Goal: Information Seeking & Learning: Learn about a topic

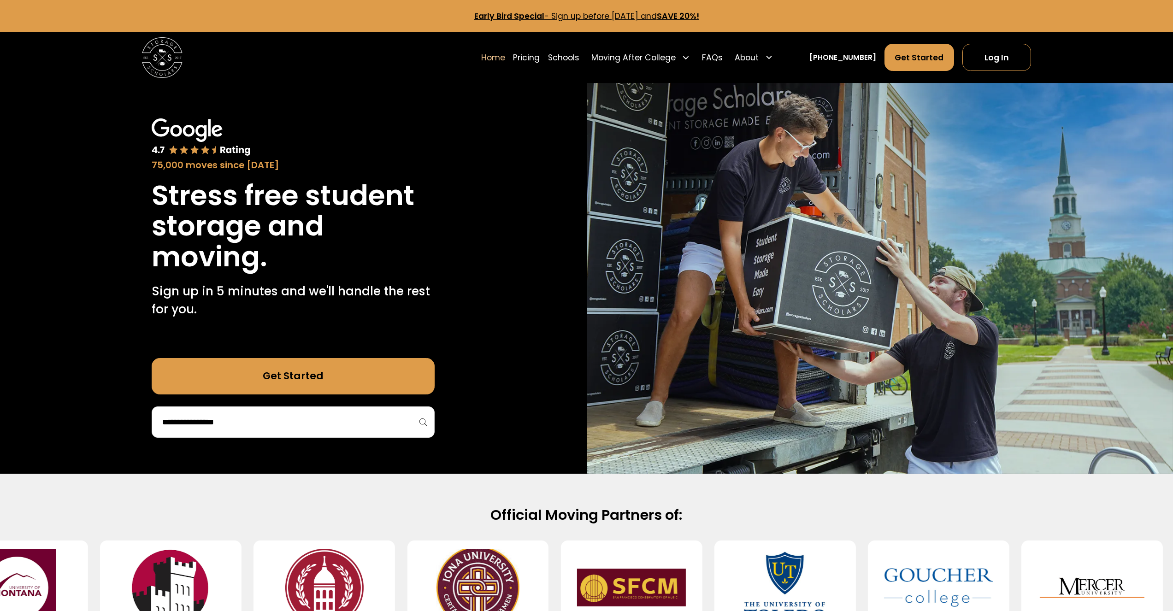
click at [158, 65] on img at bounding box center [162, 57] width 41 height 41
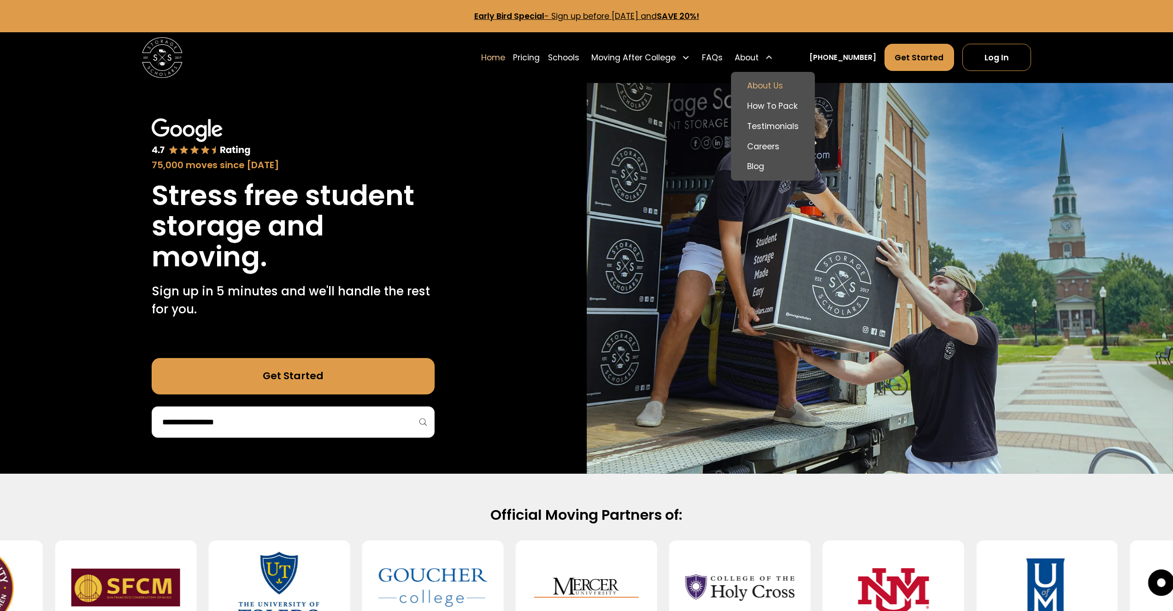
click at [778, 79] on link "About Us" at bounding box center [773, 86] width 76 height 20
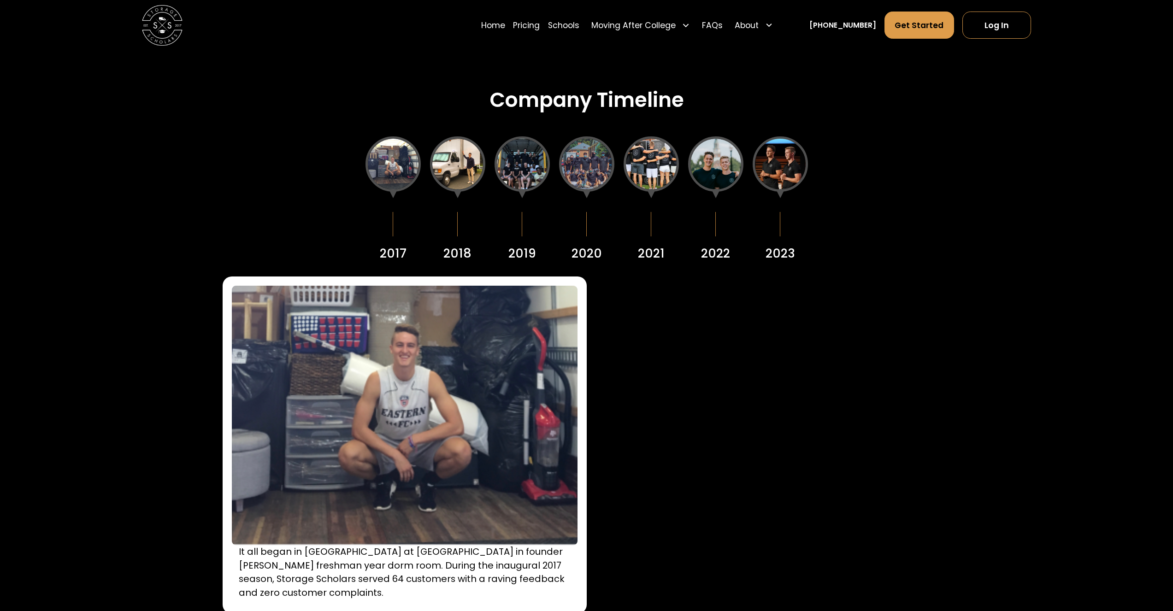
scroll to position [1410, 0]
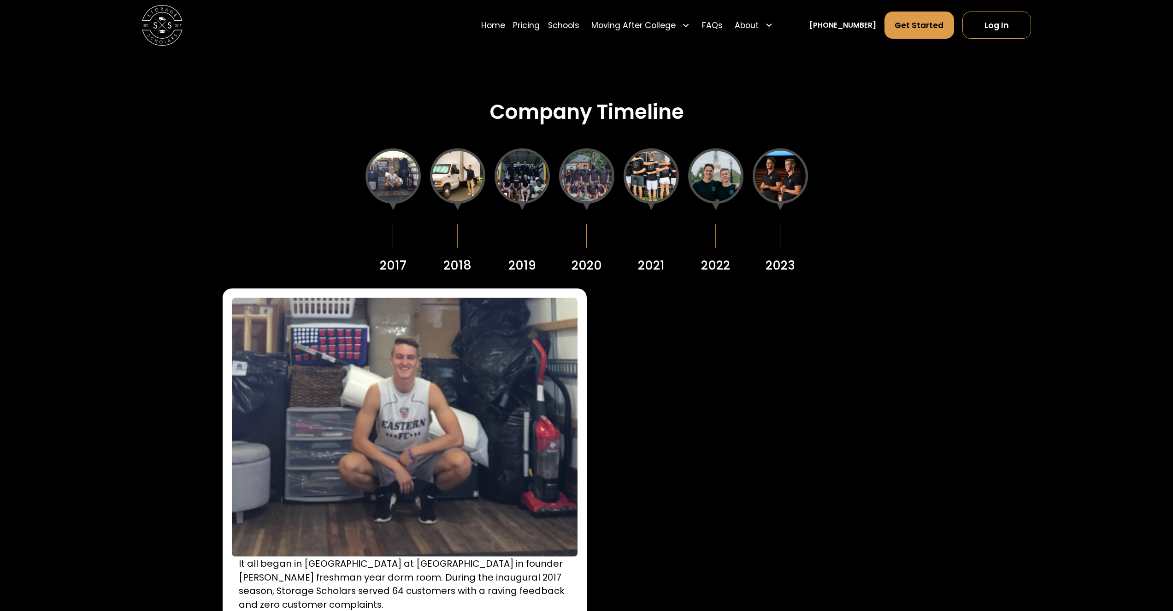
click at [448, 183] on div at bounding box center [457, 175] width 55 height 55
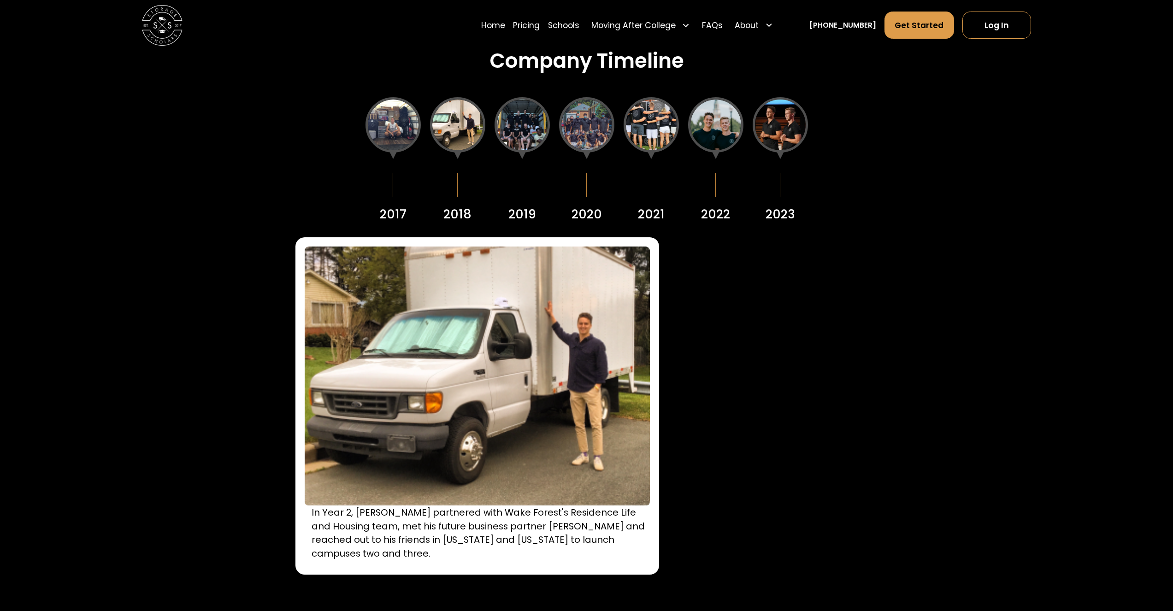
scroll to position [1465, 0]
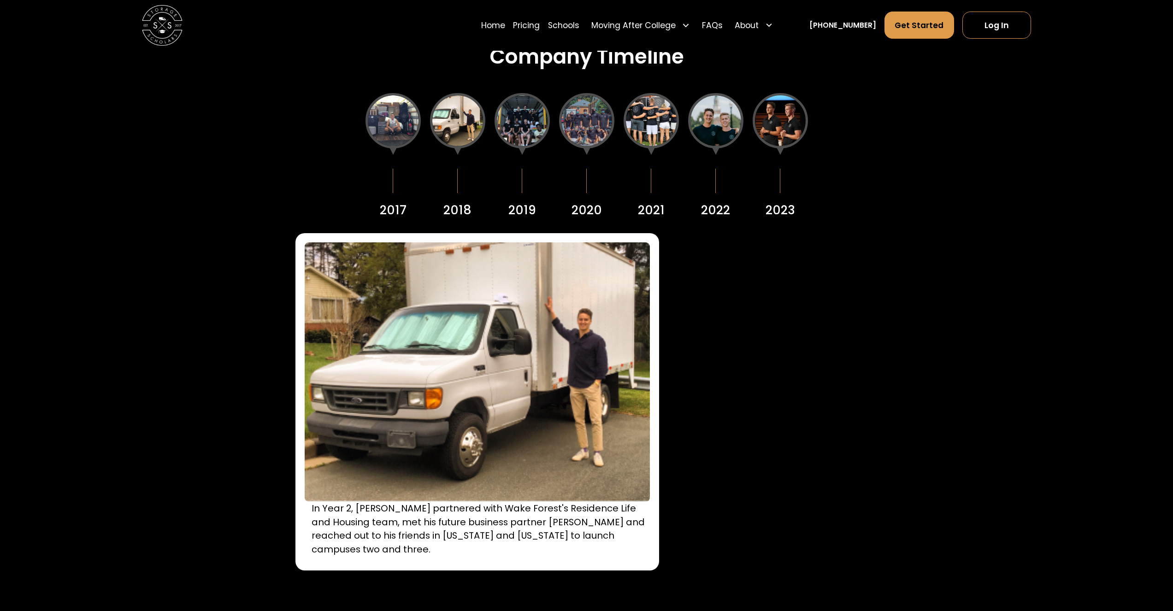
click at [478, 119] on div at bounding box center [457, 120] width 55 height 55
click at [509, 115] on div at bounding box center [522, 120] width 55 height 55
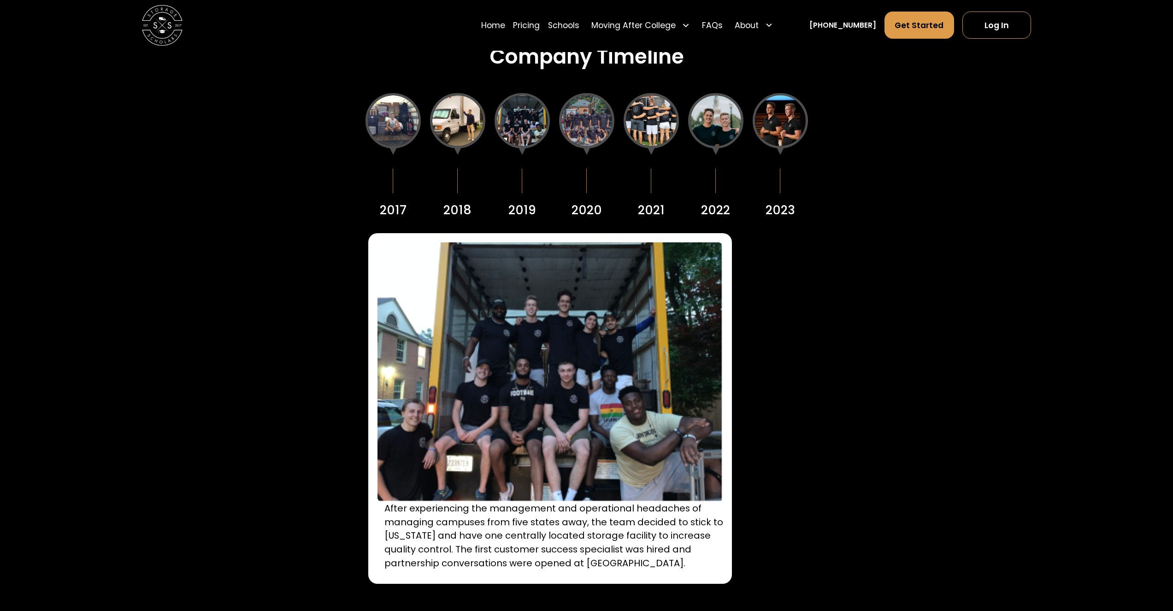
click at [573, 112] on div at bounding box center [586, 120] width 55 height 55
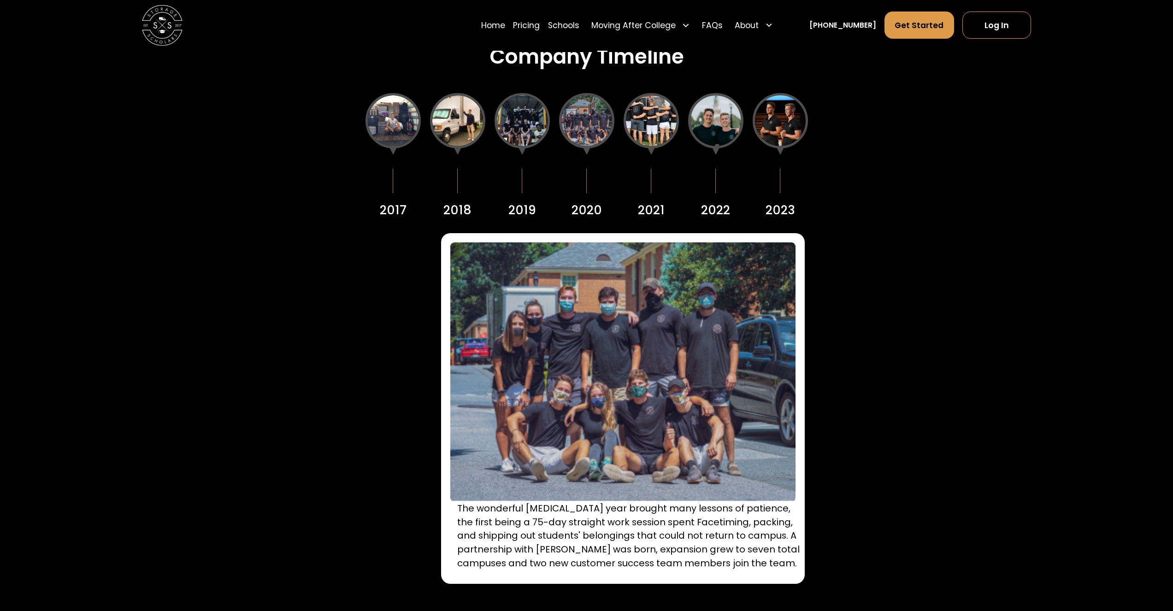
click at [632, 112] on div at bounding box center [651, 120] width 55 height 55
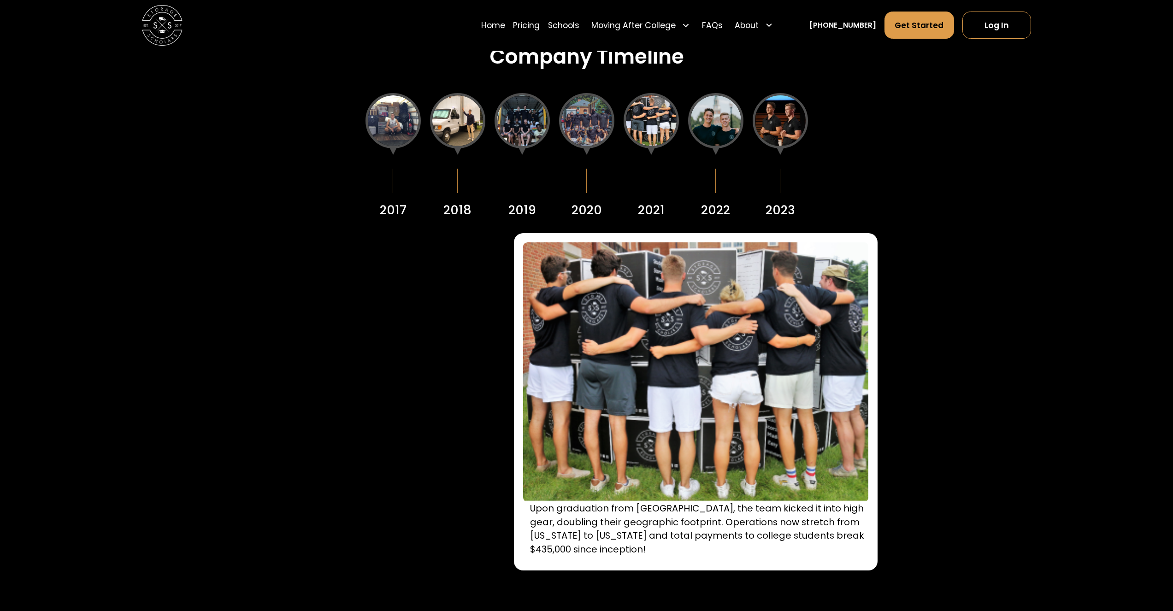
click at [692, 119] on div at bounding box center [715, 120] width 55 height 55
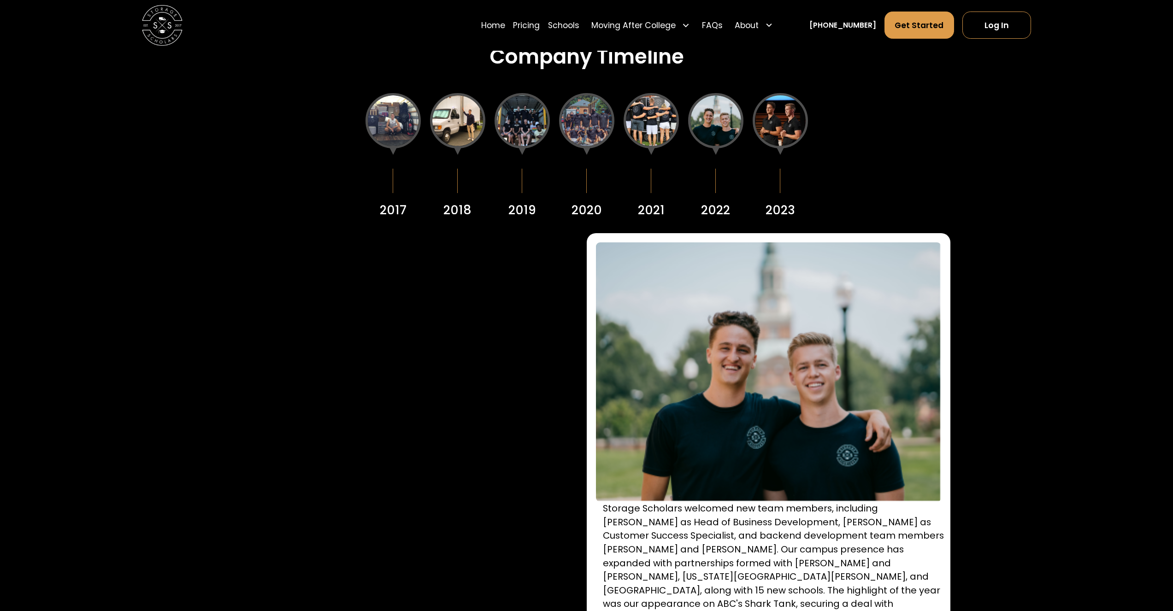
click at [774, 122] on div at bounding box center [780, 120] width 55 height 55
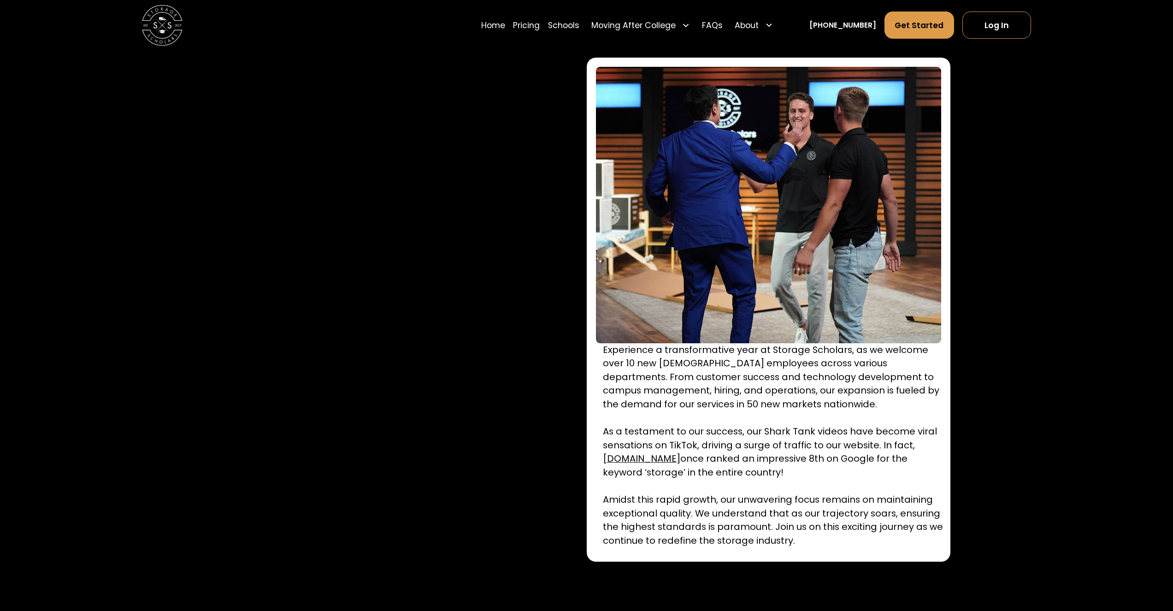
scroll to position [1631, 0]
